Goal: Information Seeking & Learning: Learn about a topic

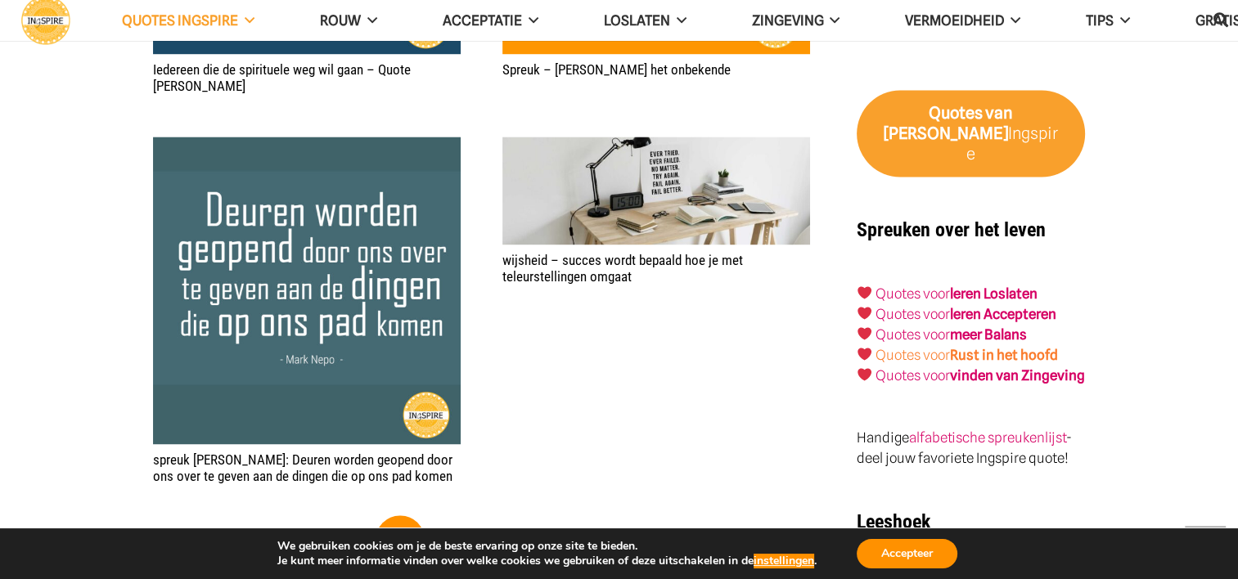
scroll to position [2537, 0]
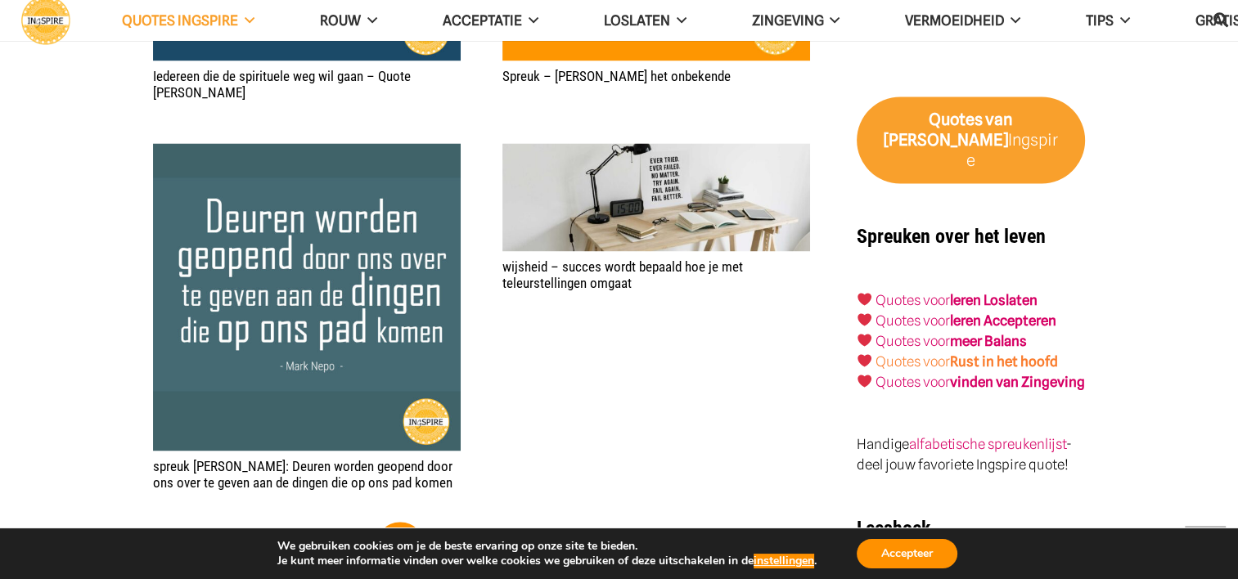
click at [966, 354] on strong "Rust in het hoofd" at bounding box center [1004, 362] width 108 height 16
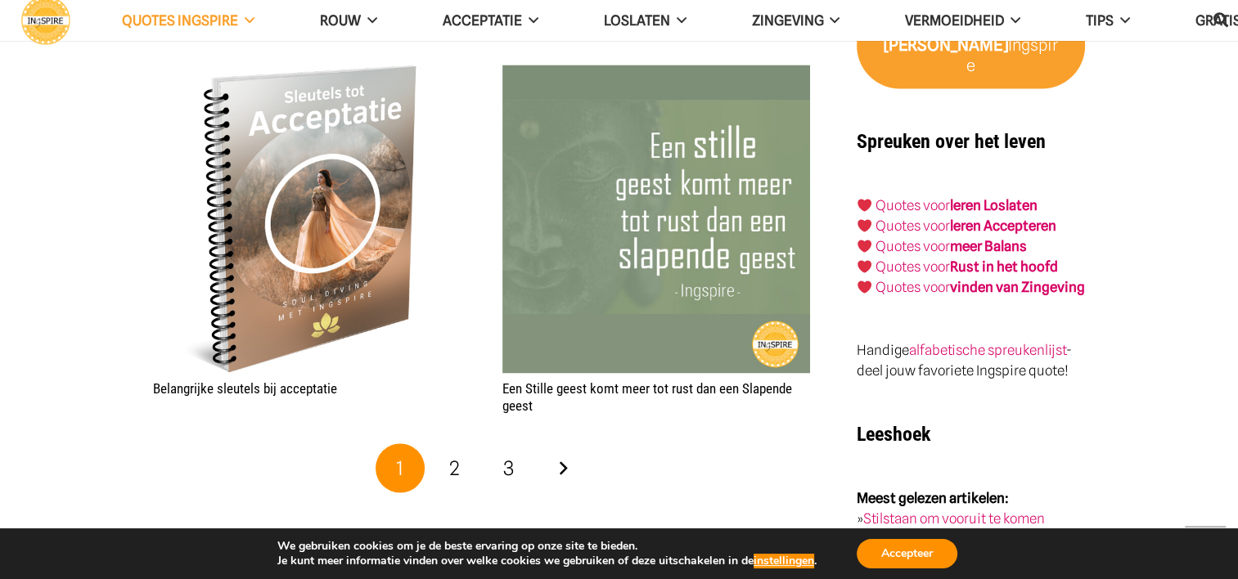
scroll to position [2782, 0]
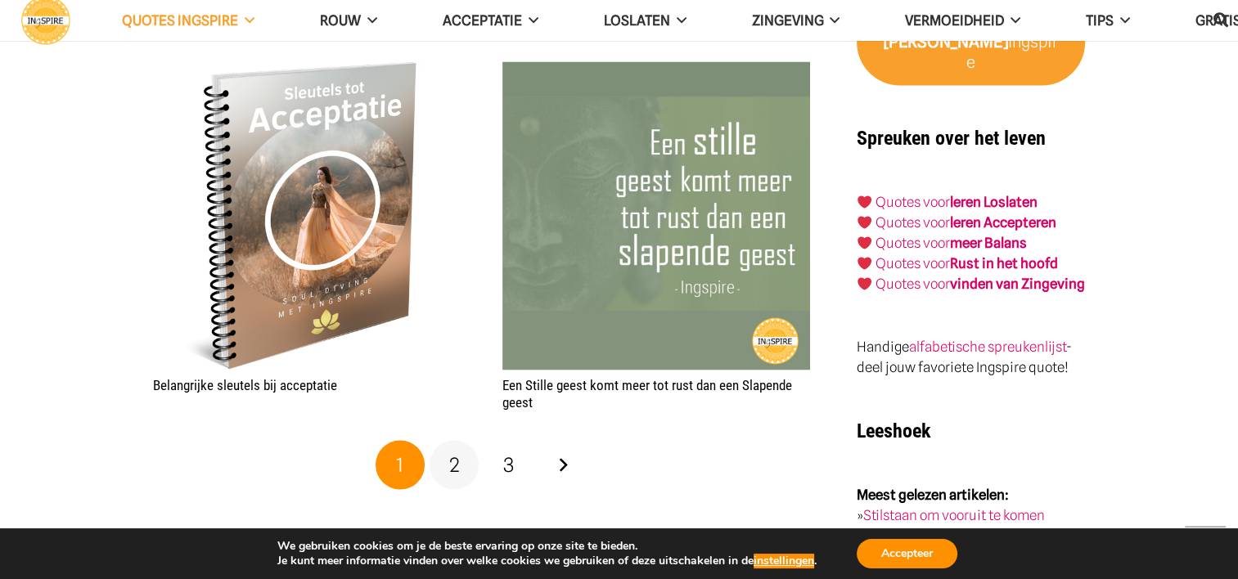
click at [462, 469] on link "2" at bounding box center [454, 464] width 49 height 49
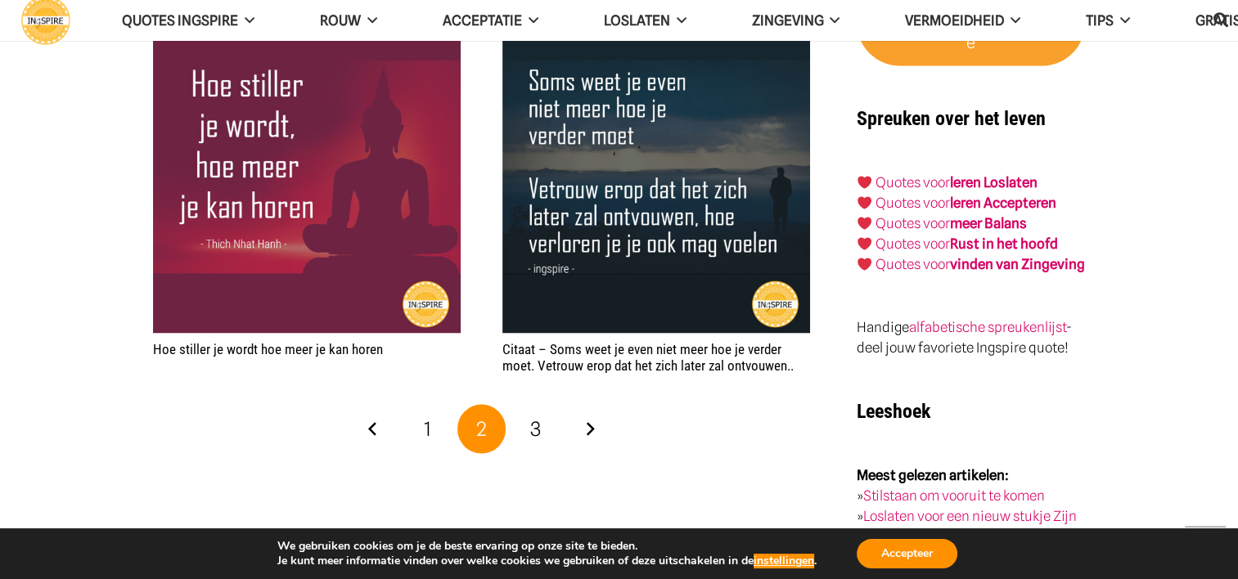
scroll to position [2782, 0]
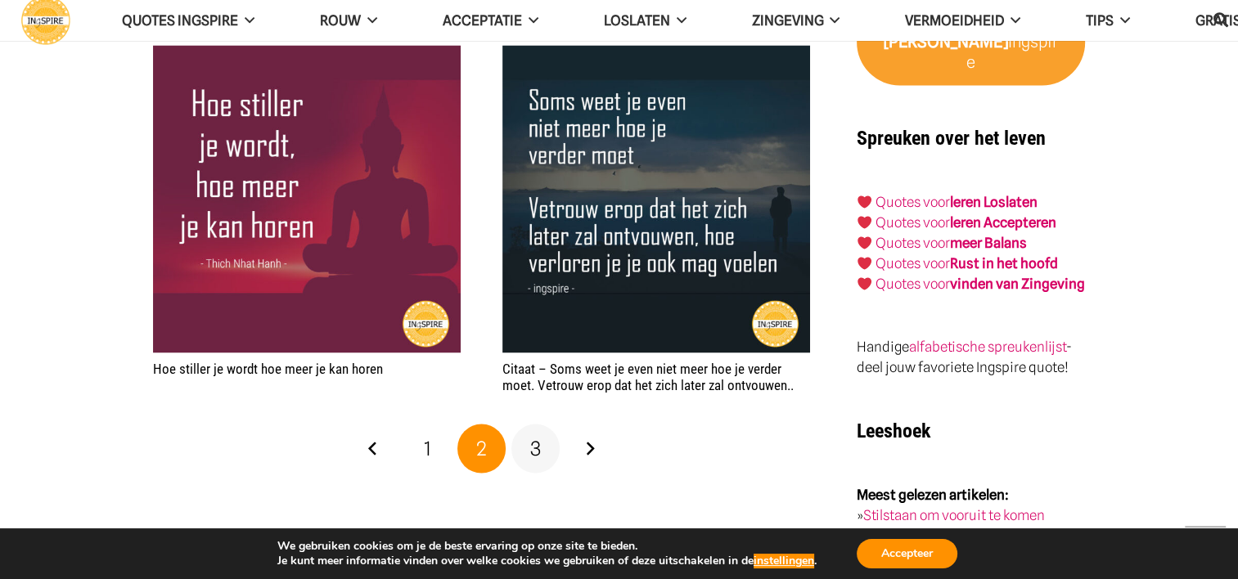
click at [537, 453] on span "3" at bounding box center [535, 448] width 11 height 24
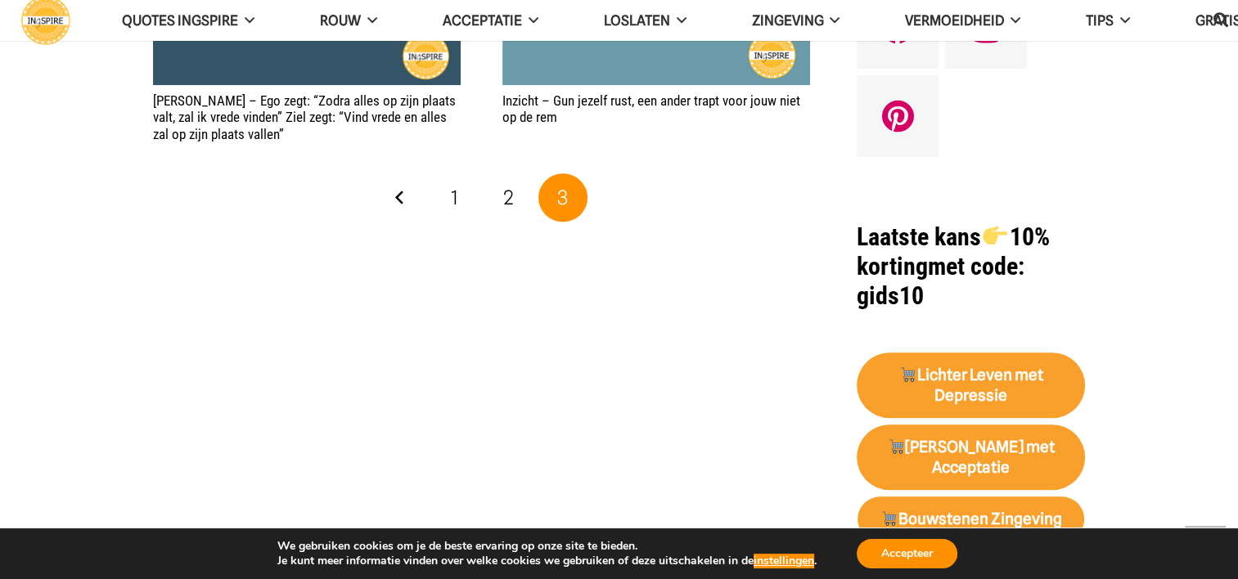
scroll to position [1555, 0]
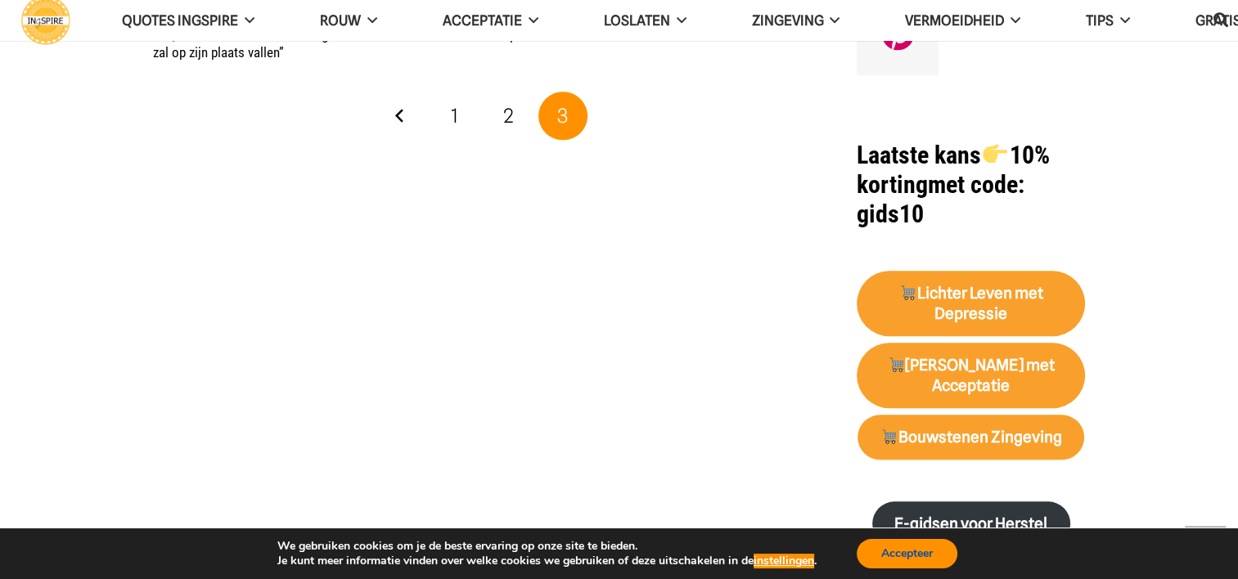
click at [930, 552] on button "Accepteer" at bounding box center [907, 553] width 101 height 29
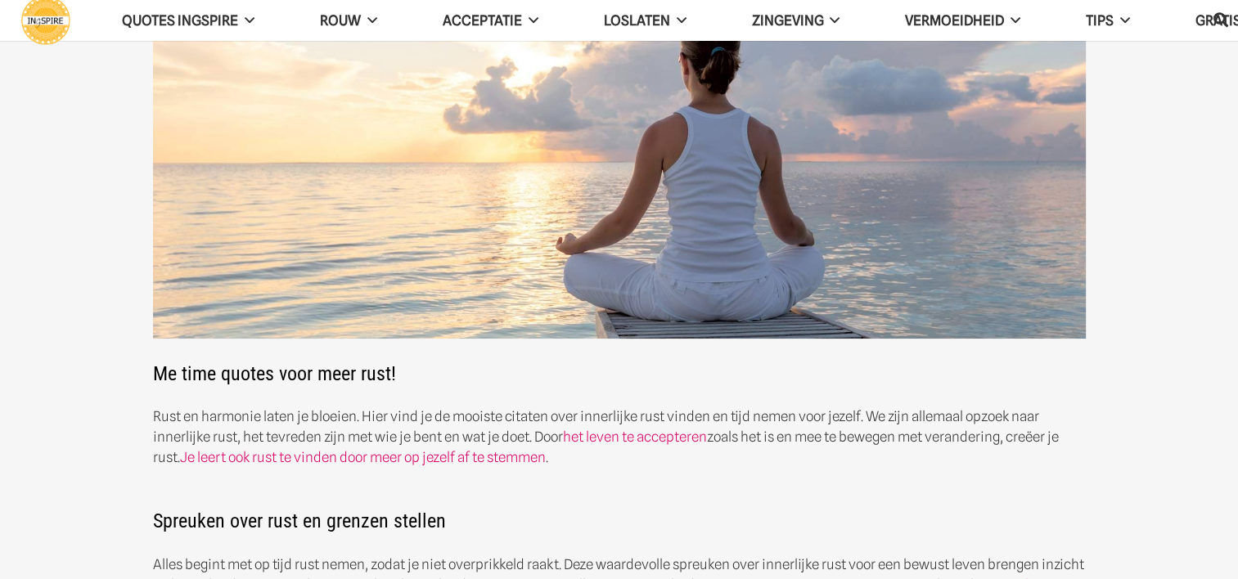
scroll to position [82, 0]
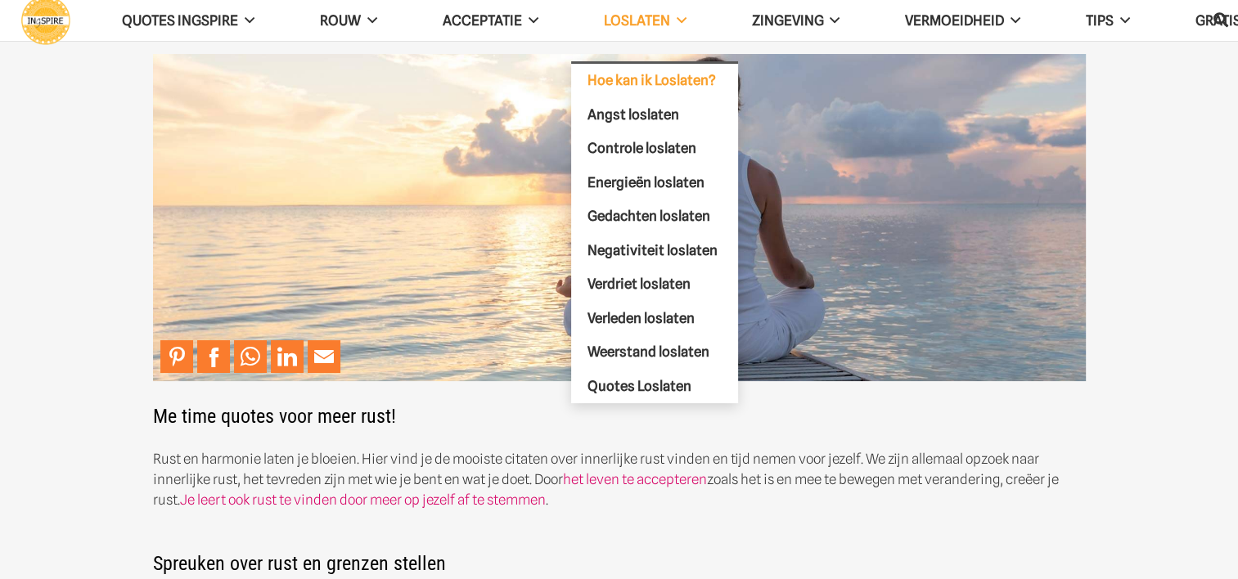
click at [637, 79] on span "Hoe kan ik Loslaten?" at bounding box center [652, 80] width 128 height 16
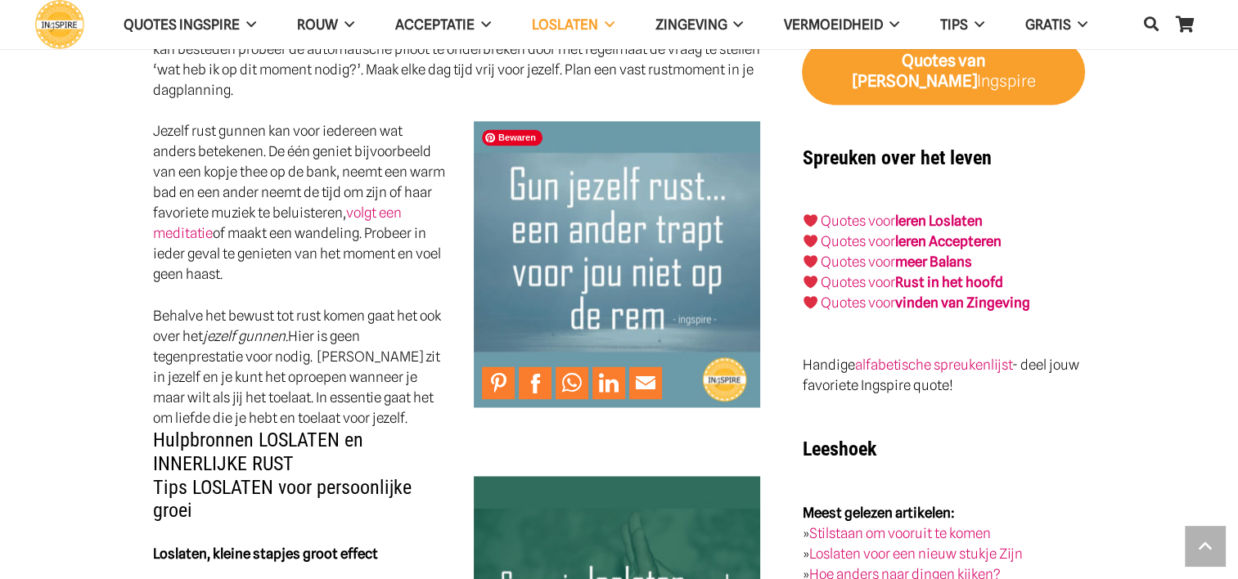
scroll to position [2291, 0]
